Goal: Task Accomplishment & Management: Use online tool/utility

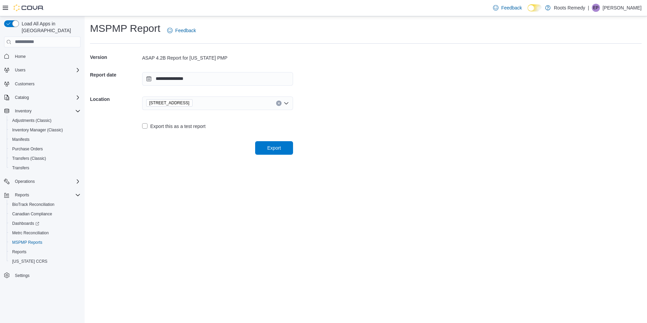
click at [267, 155] on div "**********" at bounding box center [366, 88] width 563 height 144
click at [250, 107] on div "Select a location" at bounding box center [217, 103] width 151 height 14
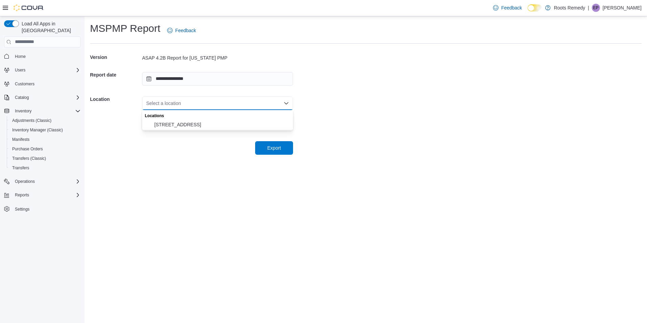
click at [179, 123] on span "[STREET_ADDRESS]" at bounding box center [221, 124] width 135 height 7
click at [280, 149] on span "Export" at bounding box center [274, 147] width 14 height 7
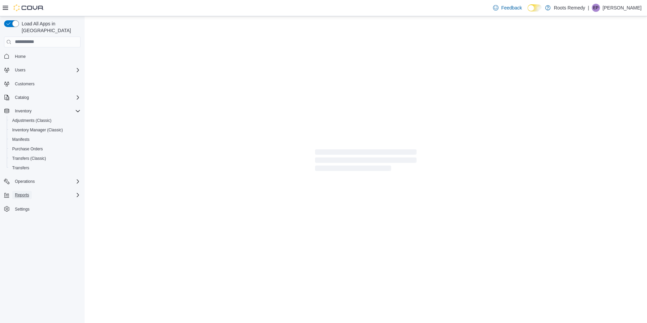
click at [28, 191] on span "Reports" at bounding box center [22, 195] width 14 height 8
click at [19, 249] on span "Reports" at bounding box center [19, 251] width 14 height 5
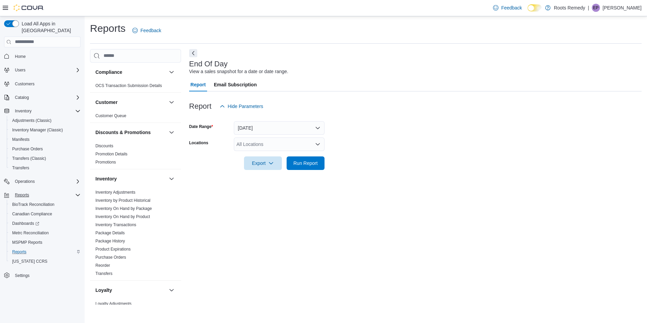
click at [273, 148] on div "All Locations" at bounding box center [279, 144] width 91 height 14
click at [256, 168] on span "[STREET_ADDRESS]" at bounding box center [271, 165] width 47 height 7
drag, startPoint x: 260, startPoint y: 147, endPoint x: 261, endPoint y: 150, distance: 4.1
click at [259, 148] on div "[STREET_ADDRESS]" at bounding box center [279, 144] width 91 height 14
click at [266, 157] on span "Roots Remedy" at bounding box center [260, 155] width 31 height 7
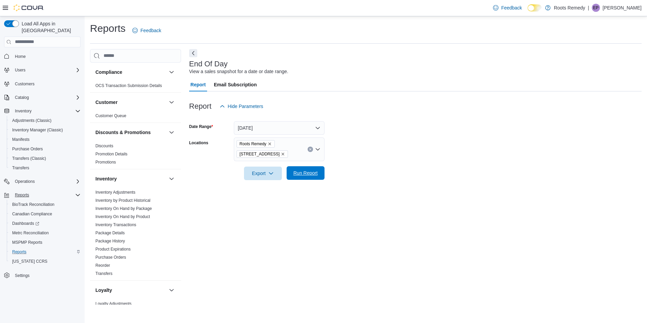
click at [303, 178] on span "Run Report" at bounding box center [306, 173] width 30 height 14
